Goal: Find specific page/section: Find specific page/section

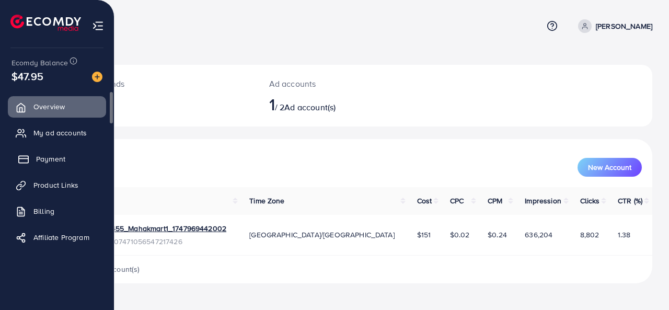
click at [57, 150] on link "Payment" at bounding box center [57, 158] width 98 height 21
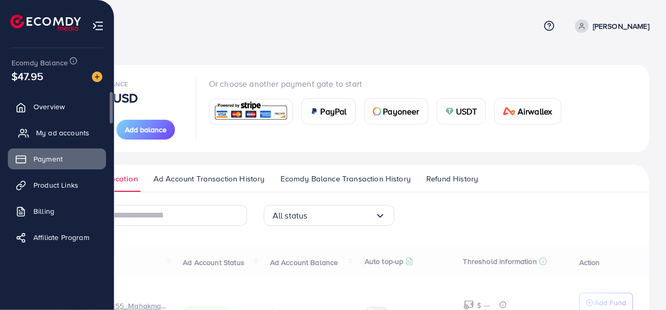
click at [55, 134] on span "My ad accounts" at bounding box center [62, 133] width 53 height 10
